Goal: Task Accomplishment & Management: Manage account settings

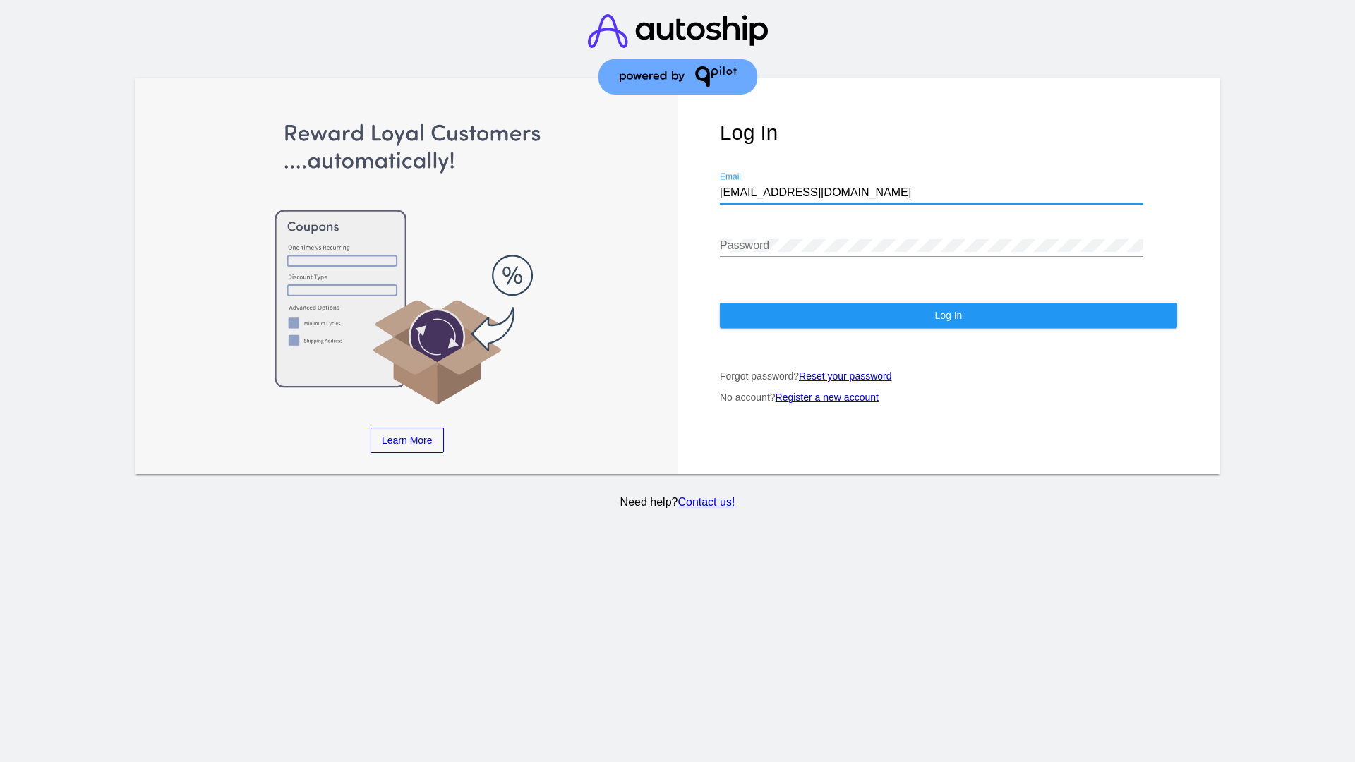
type input "jr@patternsinthecloud.com"
click at [948, 315] on span "Log In" at bounding box center [948, 315] width 28 height 11
